Goal: Task Accomplishment & Management: Complete application form

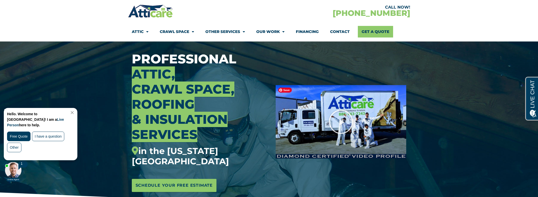
scroll to position [25, 0]
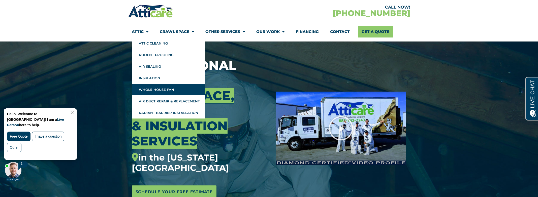
click at [148, 87] on link "Whole House Fan" at bounding box center [168, 90] width 73 height 12
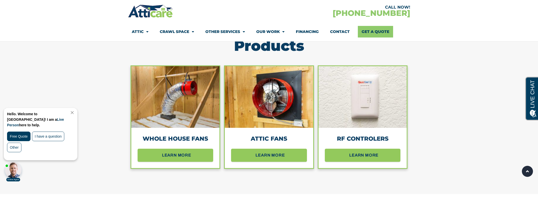
scroll to position [479, 0]
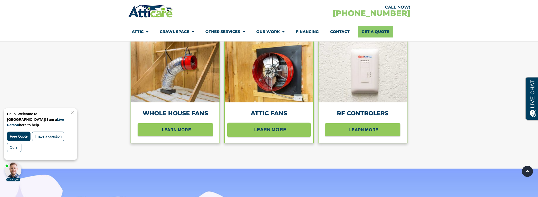
click at [267, 131] on span "learn more" at bounding box center [270, 130] width 32 height 9
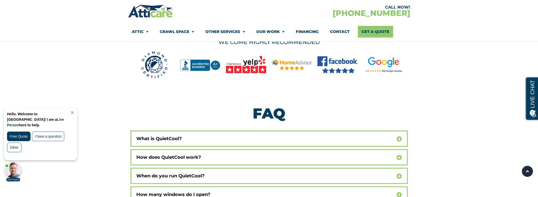
scroll to position [3243, 0]
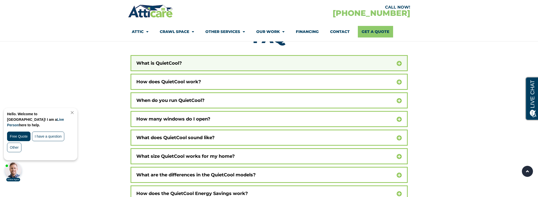
click at [189, 58] on div "What is QuietCool?" at bounding box center [269, 63] width 277 height 16
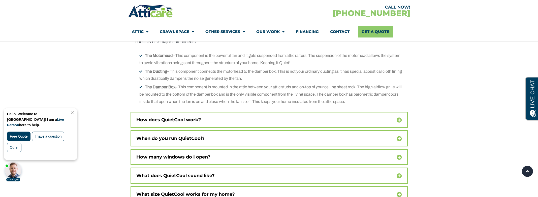
scroll to position [3293, 0]
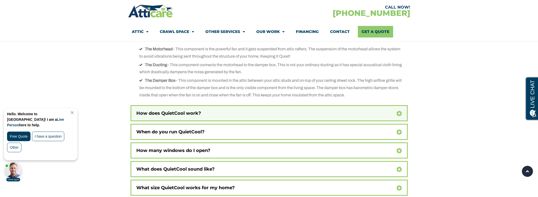
click at [396, 107] on div "How does QuietCool work?" at bounding box center [269, 113] width 277 height 16
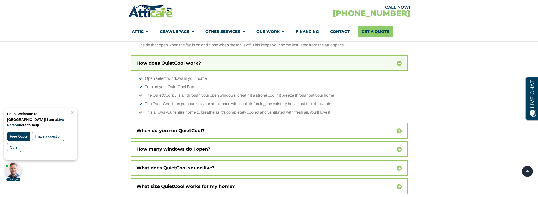
scroll to position [3344, 0]
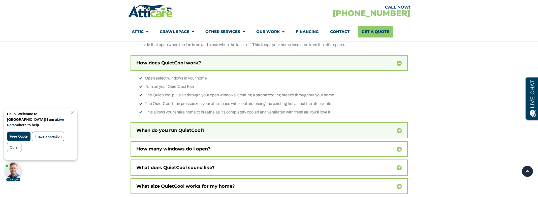
click at [342, 124] on div "When do you run QuietCool?" at bounding box center [269, 131] width 277 height 16
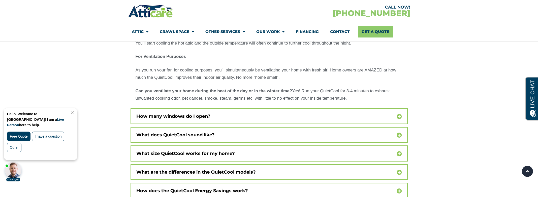
scroll to position [3495, 0]
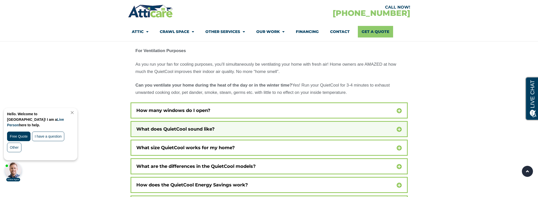
click at [389, 126] on div "What does QuietCool sound like?" at bounding box center [269, 129] width 277 height 16
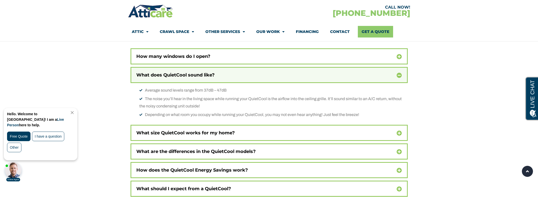
scroll to position [3545, 0]
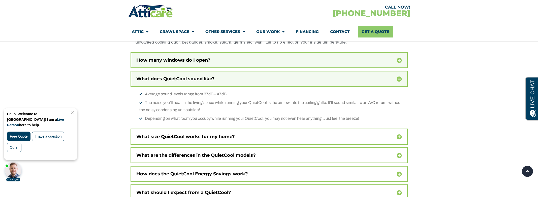
click at [373, 54] on div "How many windows do I open?" at bounding box center [269, 60] width 277 height 16
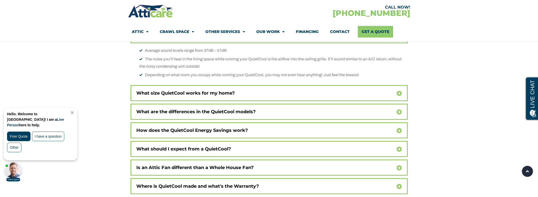
scroll to position [3646, 0]
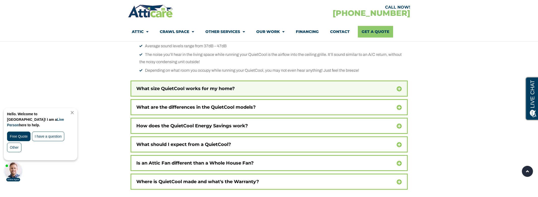
click at [312, 81] on div "What size QuietCool works for my home?" at bounding box center [269, 89] width 277 height 16
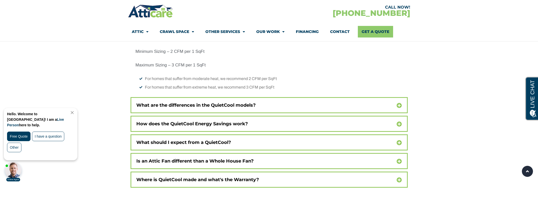
scroll to position [3747, 0]
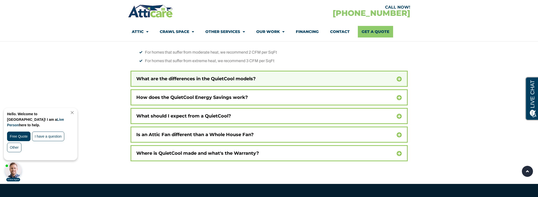
click at [315, 71] on div "What are the differences in the QuietCool models?" at bounding box center [269, 79] width 277 height 16
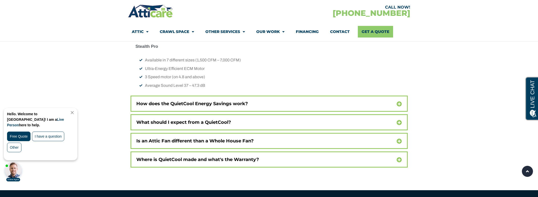
scroll to position [3873, 0]
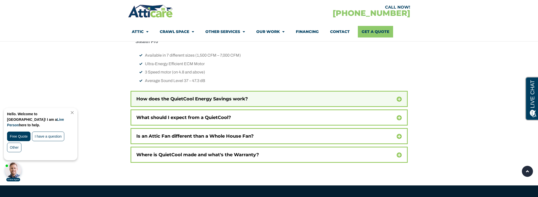
click at [338, 91] on div "How does the QuietCool Energy Savings work?" at bounding box center [269, 99] width 277 height 16
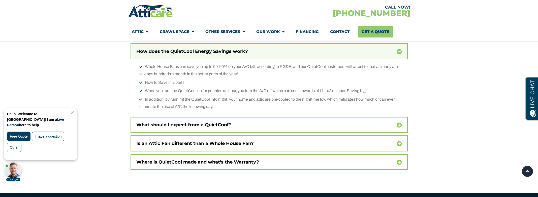
scroll to position [3924, 0]
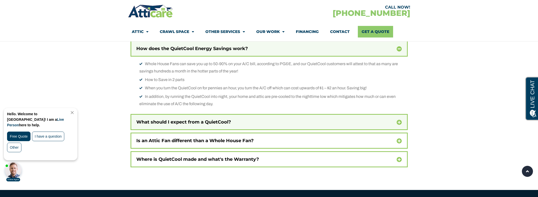
click at [359, 114] on div "What should I expect from a QuietCool?" at bounding box center [269, 122] width 277 height 16
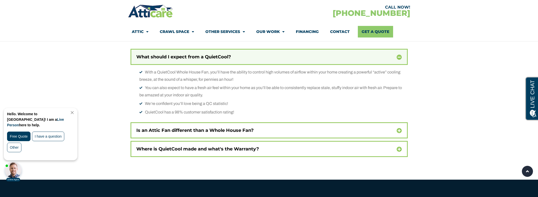
scroll to position [3999, 0]
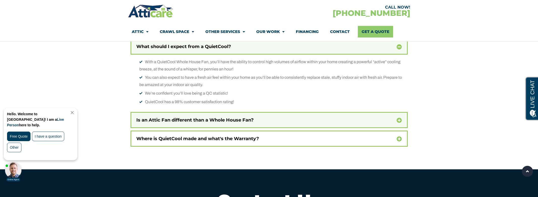
click at [325, 112] on div "Is an Attic Fan different than a Whole House Fan?" at bounding box center [269, 120] width 277 height 16
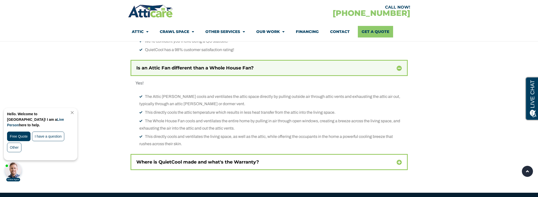
scroll to position [4075, 0]
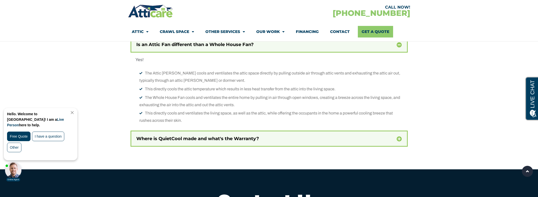
click at [363, 131] on div "Where is QuietCool made and what's the Warranty?" at bounding box center [269, 139] width 277 height 16
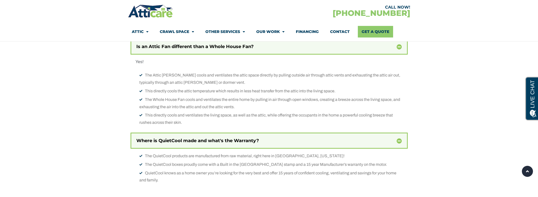
scroll to position [0, 0]
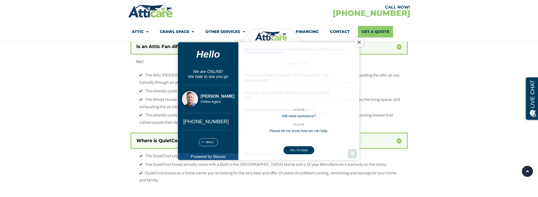
click at [166, 89] on span "This directly cools the attic temperature which results in less heat transfer f…" at bounding box center [240, 91] width 191 height 4
click at [359, 42] on div "Close Chat" at bounding box center [359, 42] width 10 height 10
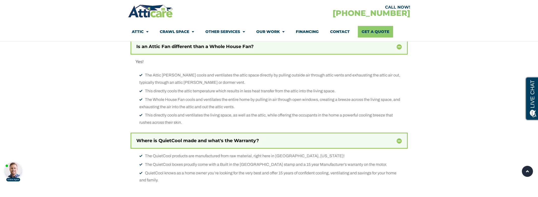
click at [206, 96] on li "The Whole House Fan cools and ventilates the entire home by pulling in air thro…" at bounding box center [270, 103] width 263 height 15
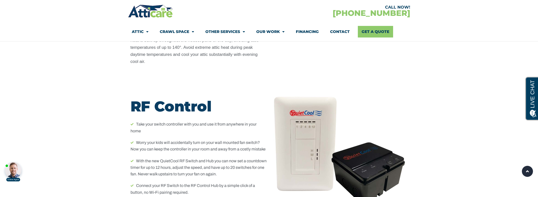
scroll to position [2525, 0]
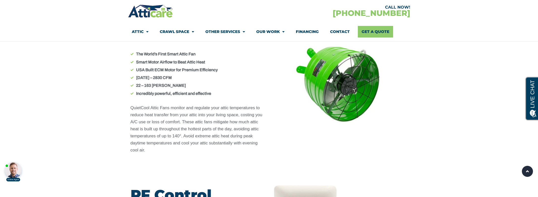
drag, startPoint x: 540, startPoint y: 127, endPoint x: 16, endPoint y: 12, distance: 536.6
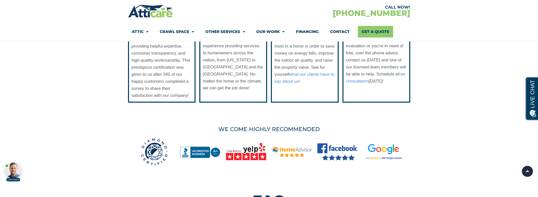
scroll to position [3181, 0]
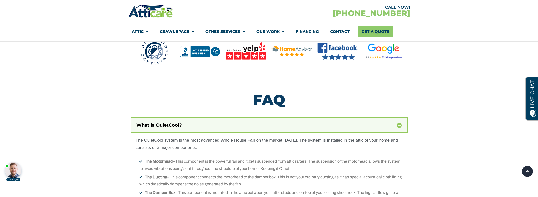
click at [223, 31] on link "Other Services" at bounding box center [225, 32] width 40 height 12
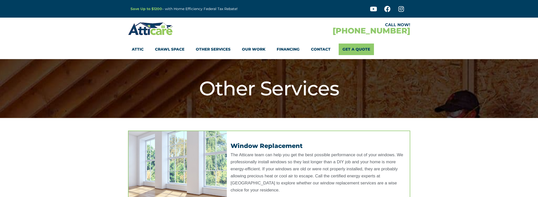
drag, startPoint x: 188, startPoint y: 40, endPoint x: 175, endPoint y: 54, distance: 19.1
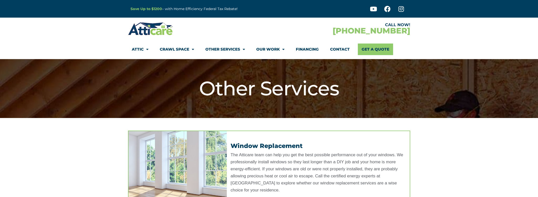
drag, startPoint x: 175, startPoint y: 54, endPoint x: 168, endPoint y: 48, distance: 9.7
click at [168, 48] on link "Crawl Space" at bounding box center [177, 50] width 34 height 12
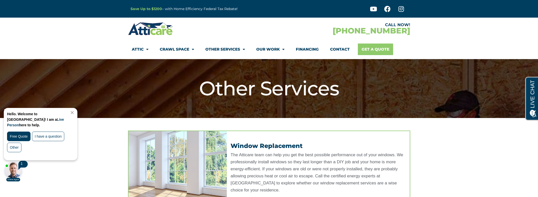
click at [385, 50] on link "Get A Quote" at bounding box center [375, 50] width 35 height 12
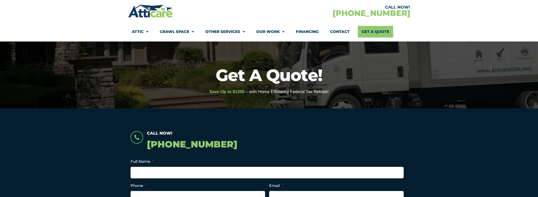
scroll to position [76, 0]
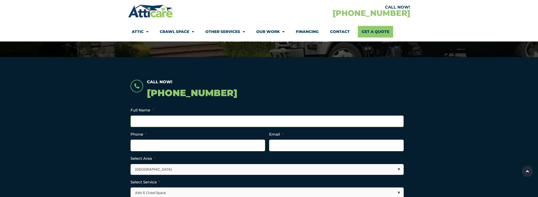
click at [286, 120] on input "Full Name *" at bounding box center [267, 122] width 273 height 12
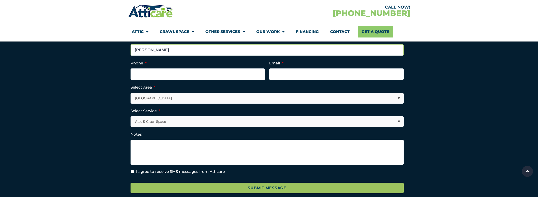
scroll to position [151, 0]
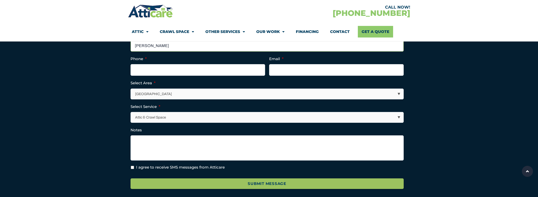
type input "Katie Pincura"
click at [203, 76] on ul "Full Name * Katie Pincura Phone * Email * Select Area * Los Angeles Area San Fr…" at bounding box center [269, 101] width 277 height 139
click at [237, 67] on input "(___) ___-____" at bounding box center [198, 70] width 135 height 12
type input "(912) 604-4062"
click at [316, 72] on input "Email *" at bounding box center [336, 70] width 135 height 12
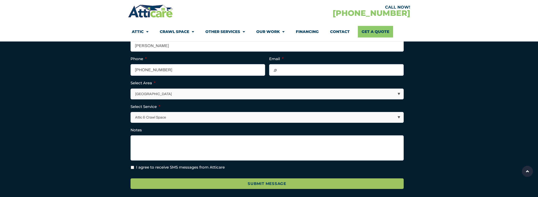
type input ","
type input "kpincura@gmail.com"
click at [286, 91] on select "Los Angeles Area San Francisco Bay Area New Jersey / New York Area Other Areas" at bounding box center [267, 94] width 273 height 10
select select "[US_STATE] / [US_STATE][GEOGRAPHIC_DATA]"
click at [131, 89] on select "Los Angeles Area San Francisco Bay Area New Jersey / New York Area Other Areas" at bounding box center [267, 94] width 273 height 10
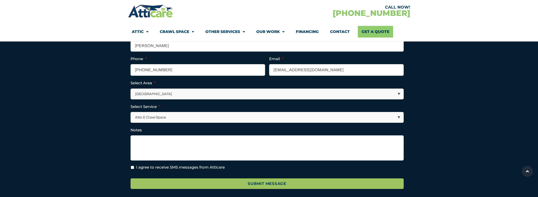
click at [264, 119] on select "Attic & Crawl Space Insulation Roofing Solar Energy Other Services" at bounding box center [267, 117] width 273 height 10
click at [131, 112] on select "Attic & Crawl Space Insulation Roofing Solar Energy Other Services" at bounding box center [267, 117] width 273 height 10
click at [210, 141] on textarea "Notes" at bounding box center [267, 148] width 273 height 25
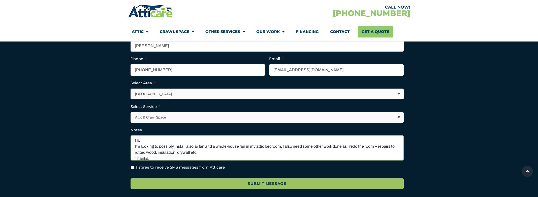
scroll to position [7, 0]
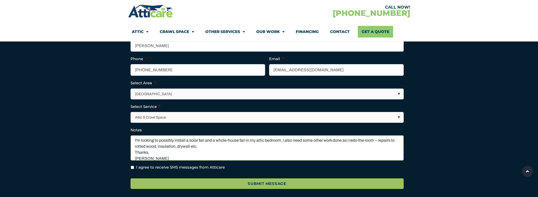
type textarea "Hi, I'm looking to possibly install a solar fan and a whole-house fan in my att…"
click at [131, 166] on input "I agree to receive SMS messages from Atticare" at bounding box center [132, 167] width 3 height 3
checkbox input "true"
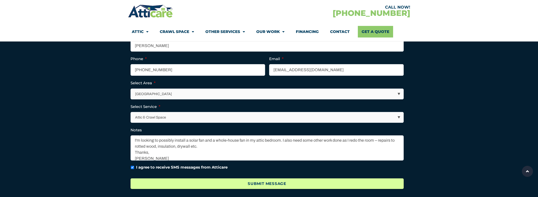
click at [263, 183] on input "Submit Message" at bounding box center [267, 184] width 273 height 11
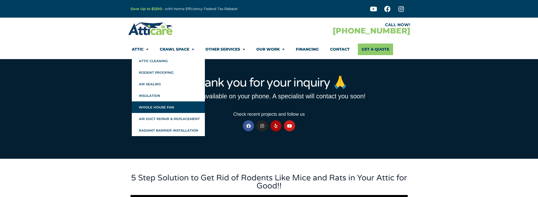
click at [154, 106] on link "Whole House Fan" at bounding box center [168, 108] width 73 height 12
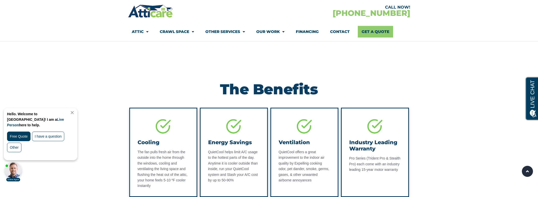
scroll to position [908, 0]
